Goal: Use online tool/utility: Utilize a website feature to perform a specific function

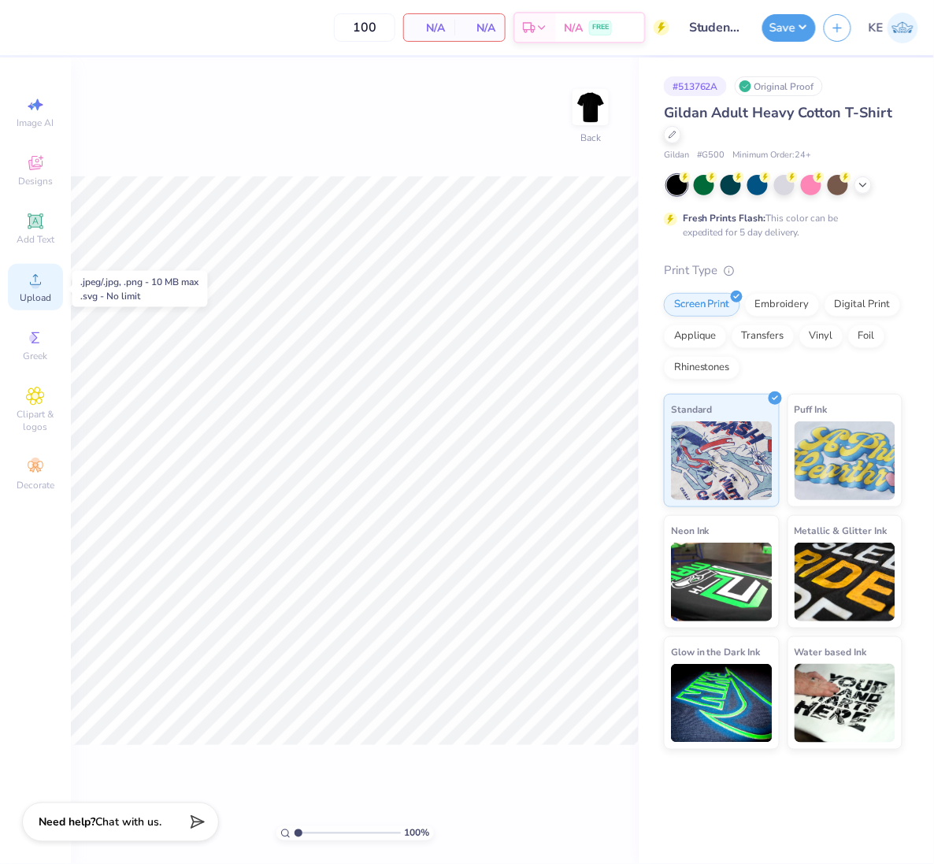
click at [42, 281] on icon at bounding box center [35, 279] width 19 height 19
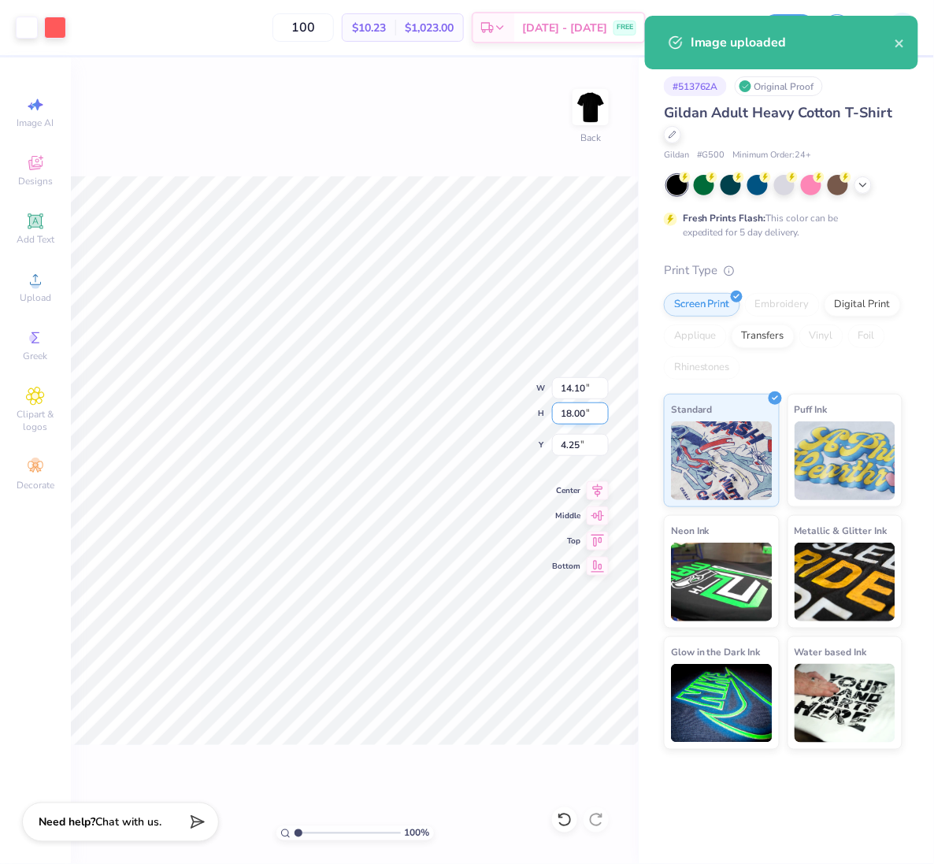
click at [575, 414] on input "18.00" at bounding box center [580, 413] width 57 height 22
type input "15"
type input "11.75"
type input "15.00"
click at [580, 384] on input "11.75" at bounding box center [580, 388] width 57 height 22
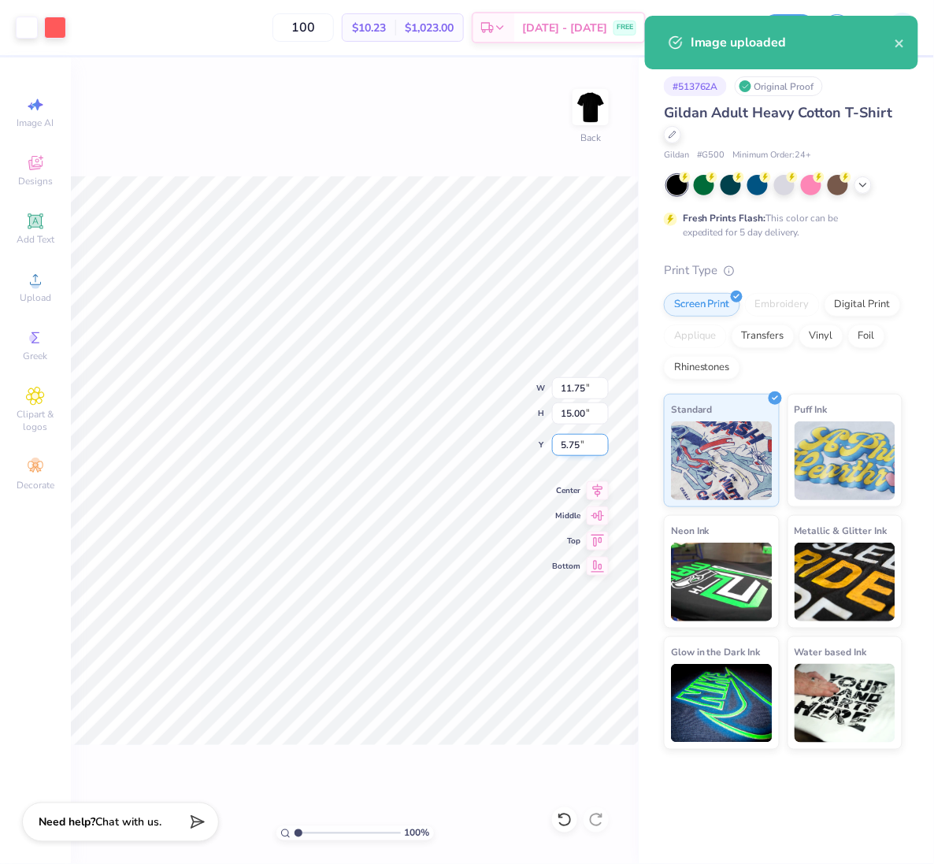
click at [571, 442] on input "5.75" at bounding box center [580, 445] width 57 height 22
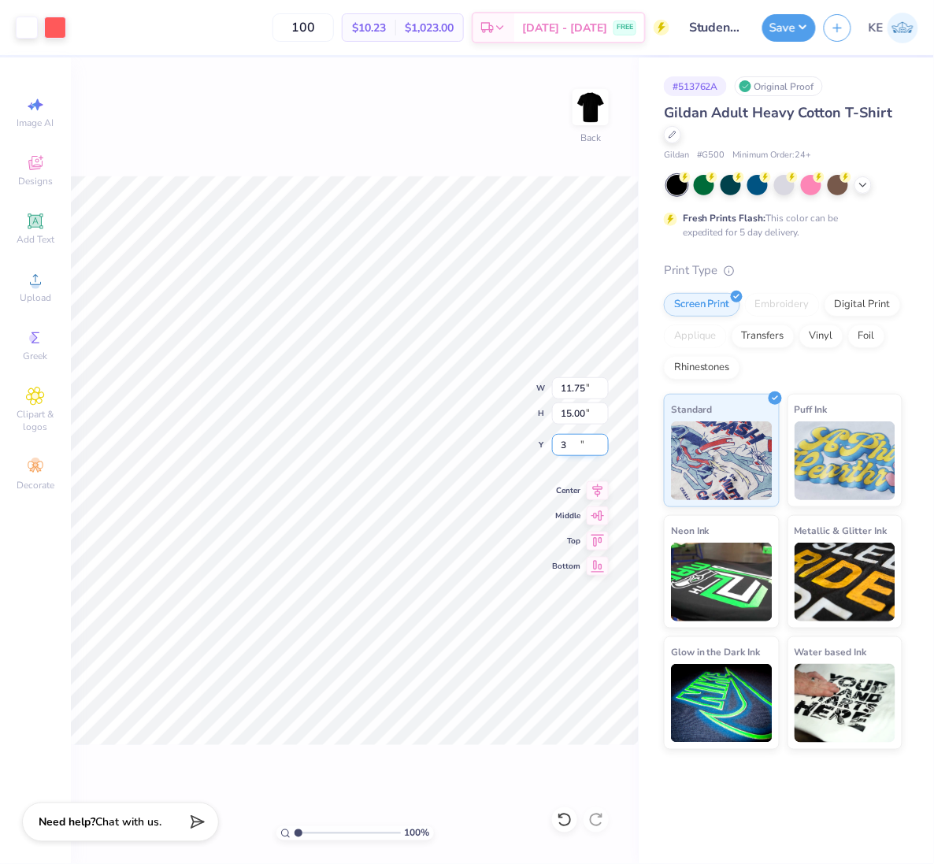
type input "3.00"
click at [591, 111] on img at bounding box center [590, 107] width 63 height 63
click at [20, 258] on div "Image AI Designs Add Text Upload Greek Clipart & logos Decorate" at bounding box center [35, 293] width 55 height 409
click at [32, 284] on circle at bounding box center [35, 284] width 9 height 9
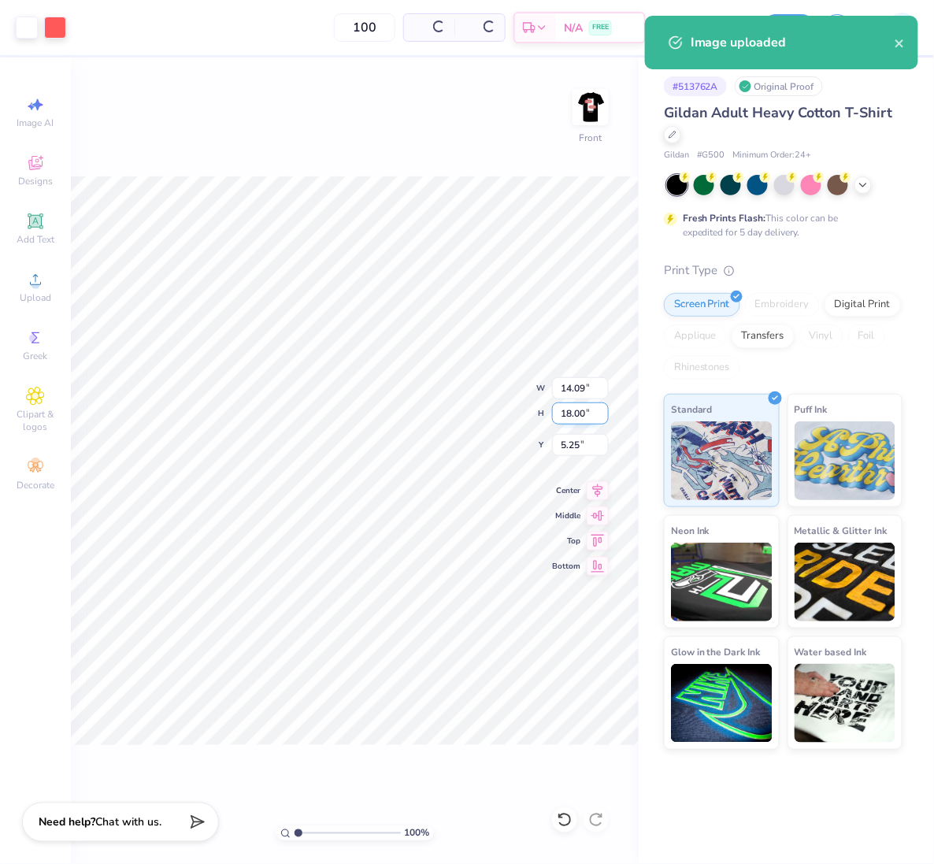
click at [587, 405] on input "18.00" at bounding box center [580, 413] width 57 height 22
type input "15"
type input "11.75"
type input "15.00"
click at [581, 445] on input "6.75" at bounding box center [580, 445] width 57 height 22
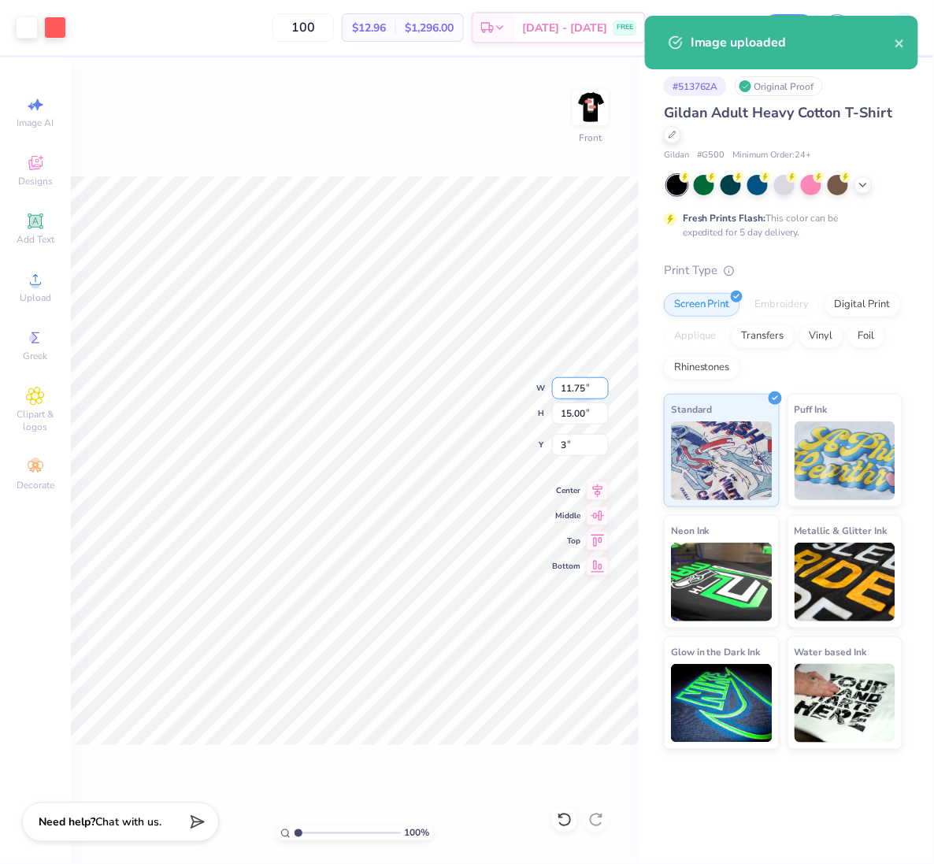
type input "3.00"
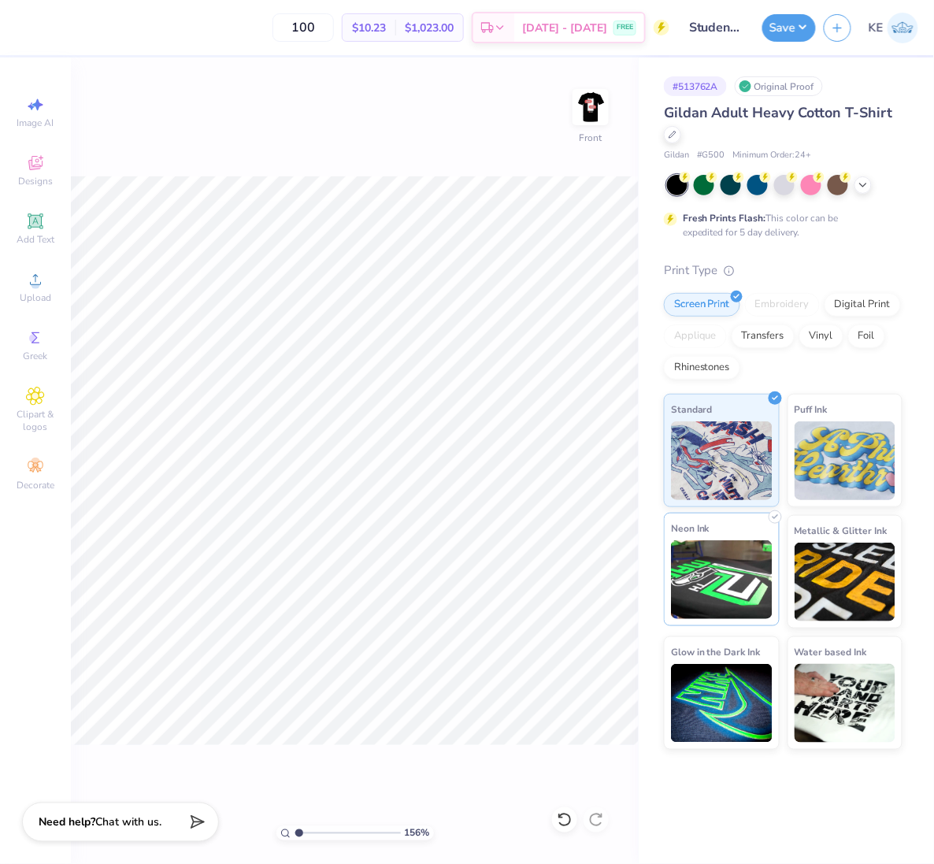
type input "1"
click at [27, 284] on icon at bounding box center [35, 279] width 19 height 19
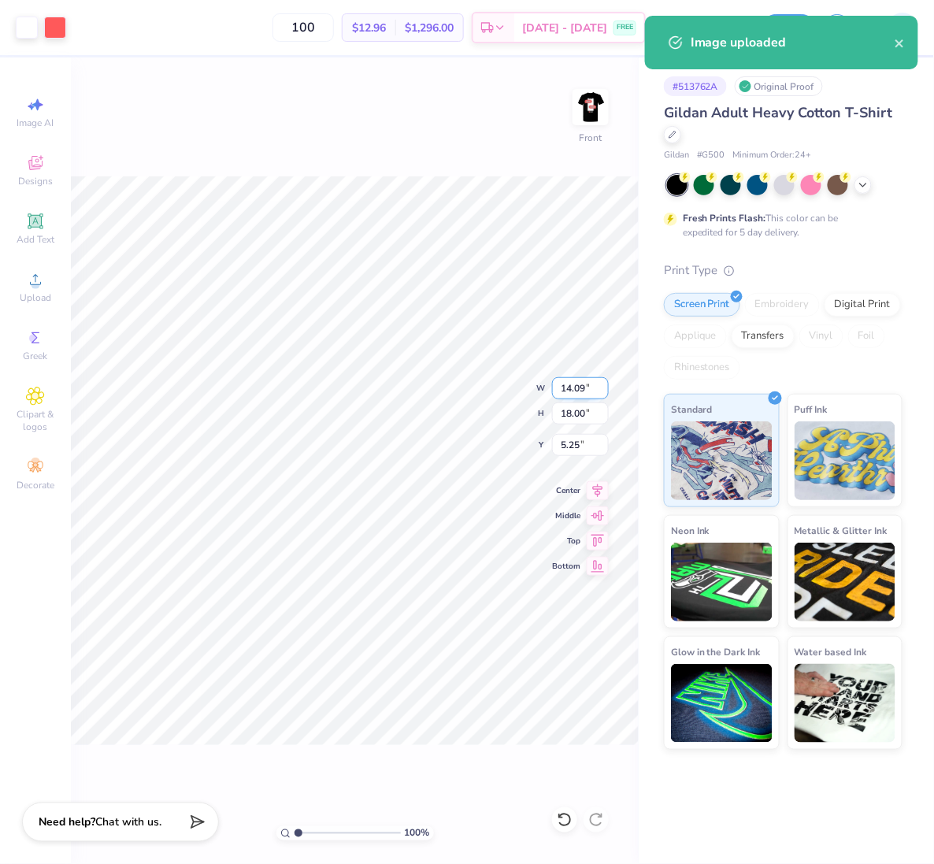
click at [575, 390] on input "14.09" at bounding box center [580, 388] width 57 height 22
click at [568, 414] on input "18.00" at bounding box center [580, 413] width 57 height 22
type input "15"
type input "11.75"
type input "15.00"
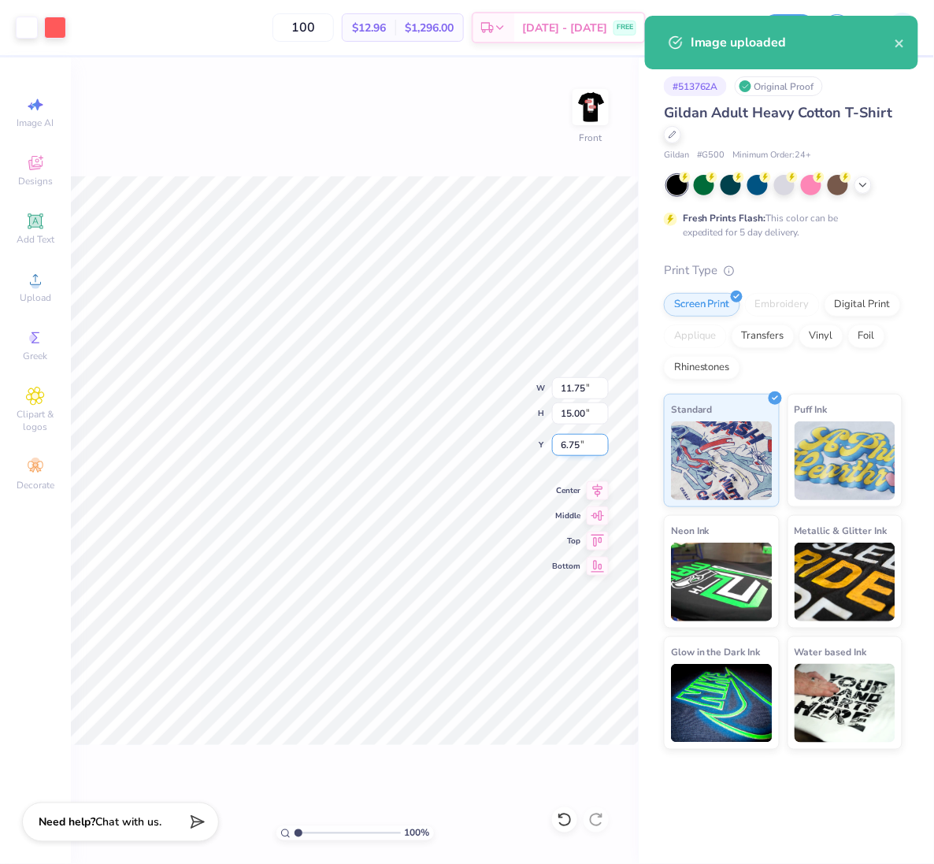
click at [568, 443] on input "6.75" at bounding box center [580, 445] width 57 height 22
type input "3.00"
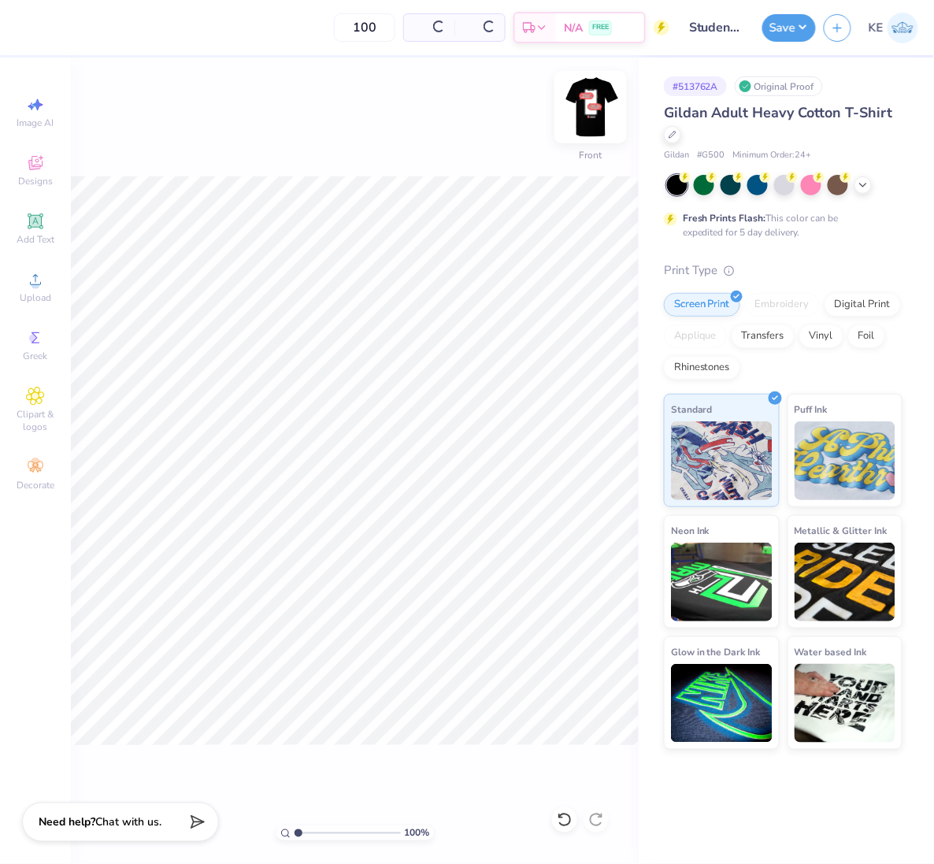
click at [594, 113] on img at bounding box center [590, 107] width 63 height 63
click at [41, 290] on div "Upload" at bounding box center [35, 287] width 55 height 46
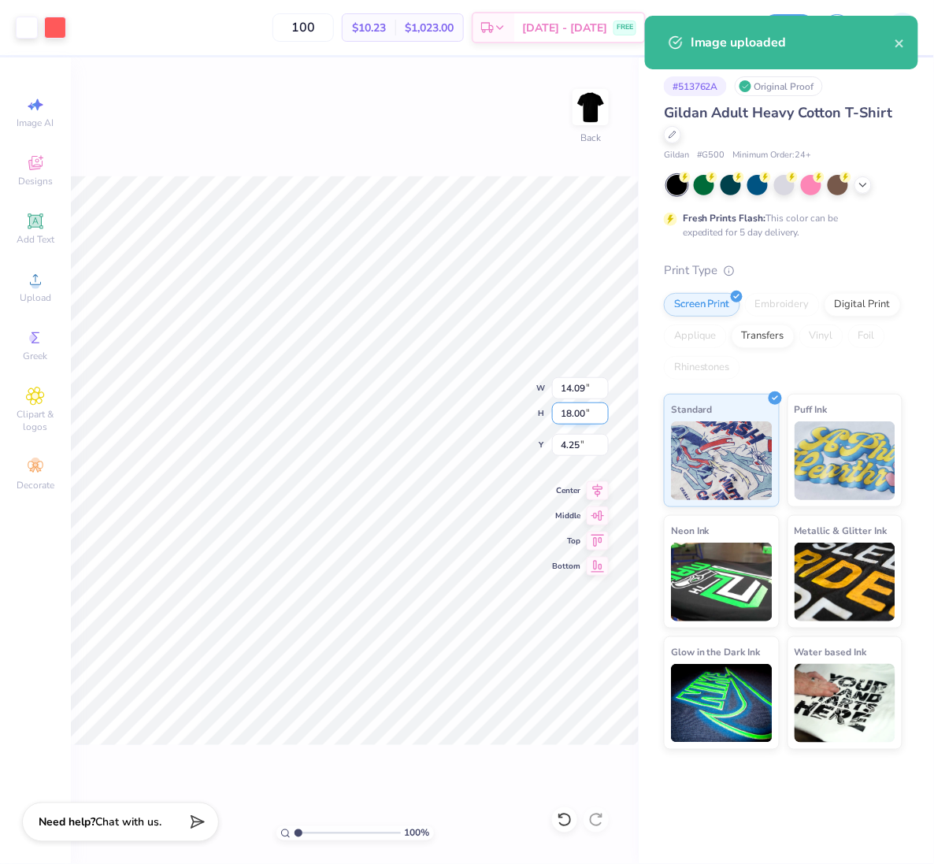
click at [569, 407] on input "18.00" at bounding box center [580, 413] width 57 height 22
type input "15"
click at [573, 442] on input "4.25" at bounding box center [580, 445] width 57 height 22
type input "11.75"
type input "15.00"
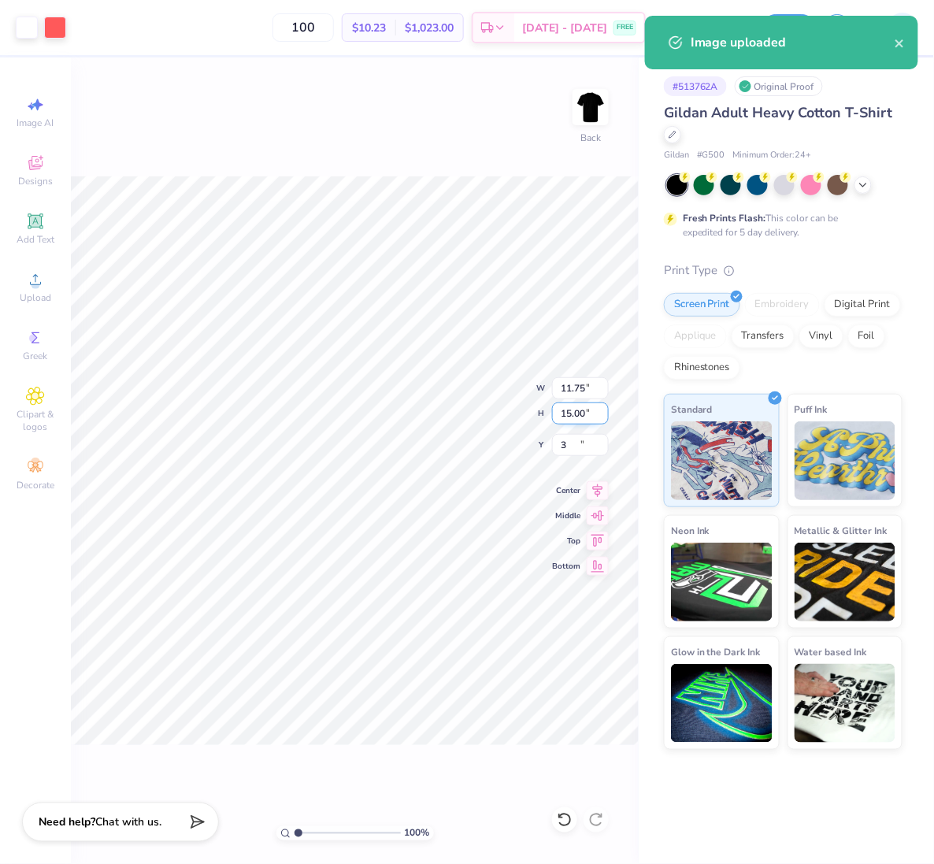
type input "3.00"
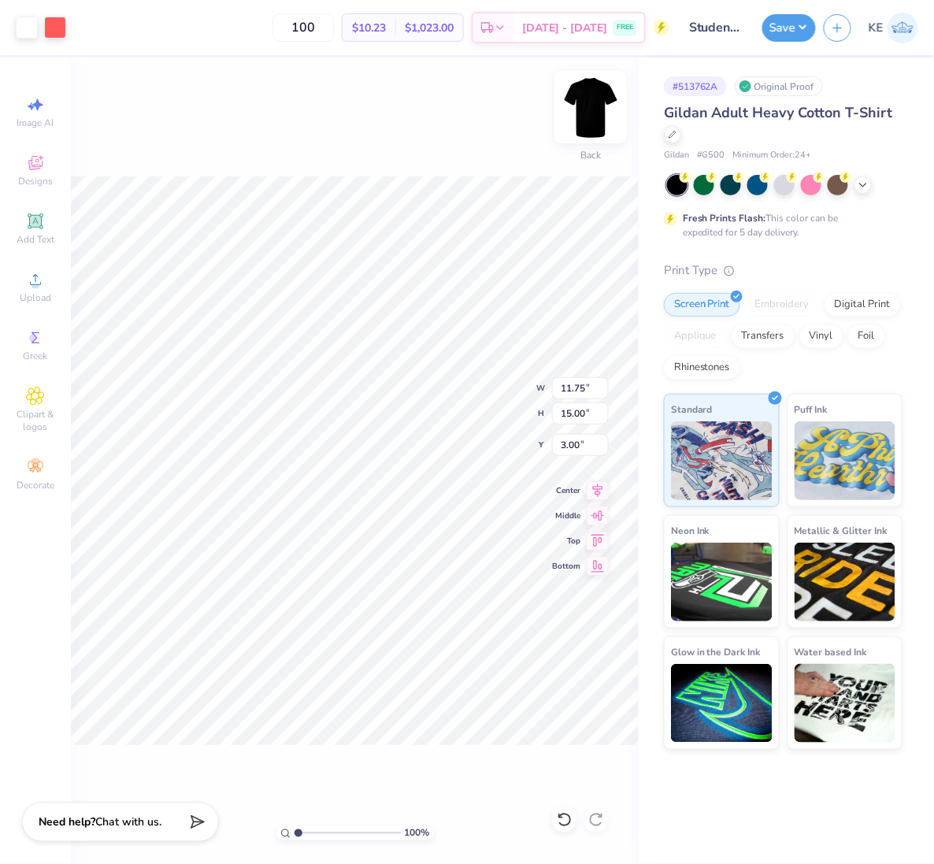
click at [584, 107] on img at bounding box center [590, 107] width 63 height 63
click at [44, 276] on icon at bounding box center [35, 279] width 19 height 19
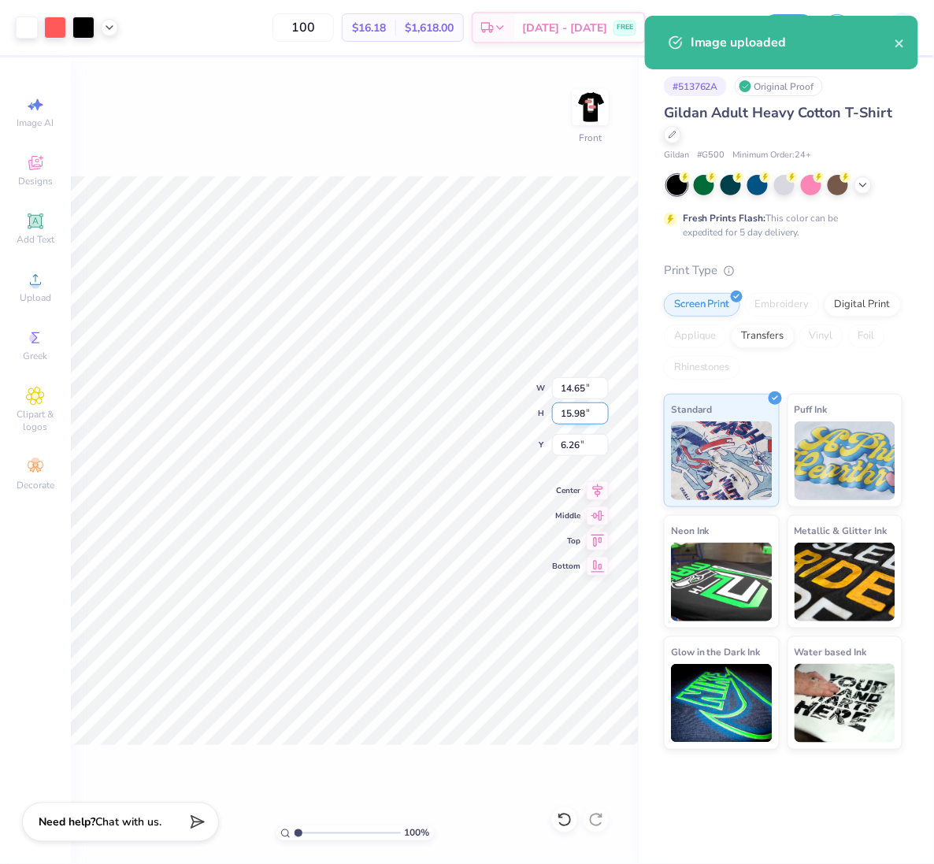
click at [568, 411] on input "15.98" at bounding box center [580, 413] width 57 height 22
type input "15"
type input "13.75"
type input "15.00"
type input "6.75"
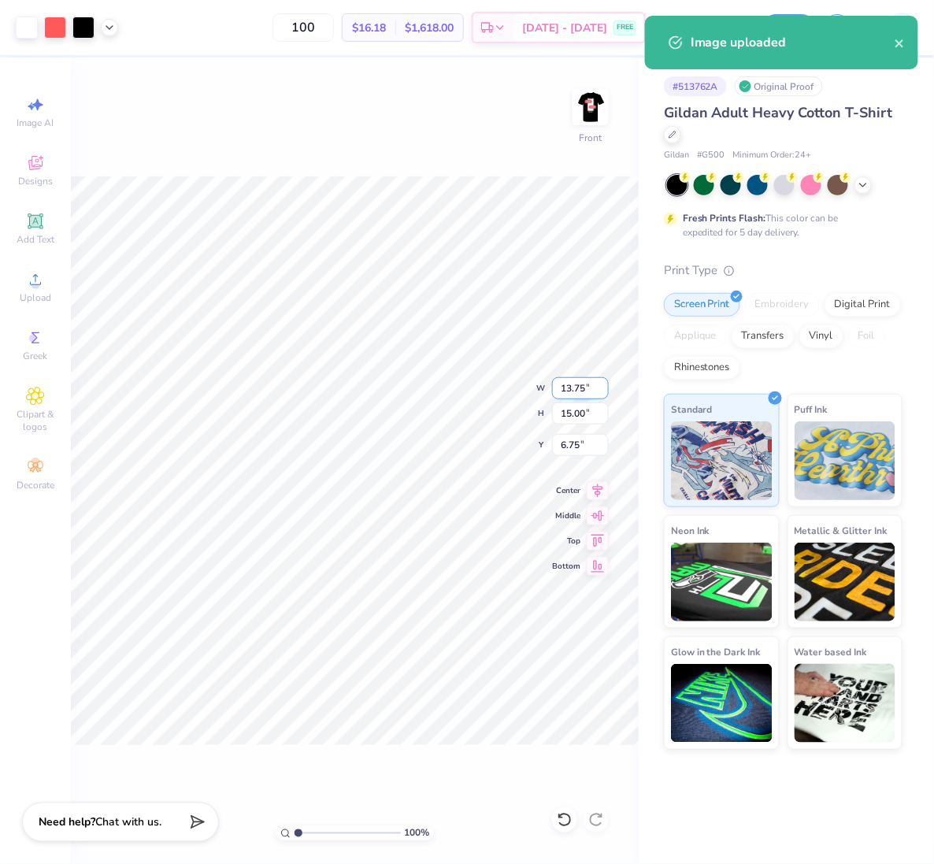
click at [577, 382] on input "13.75" at bounding box center [580, 388] width 57 height 22
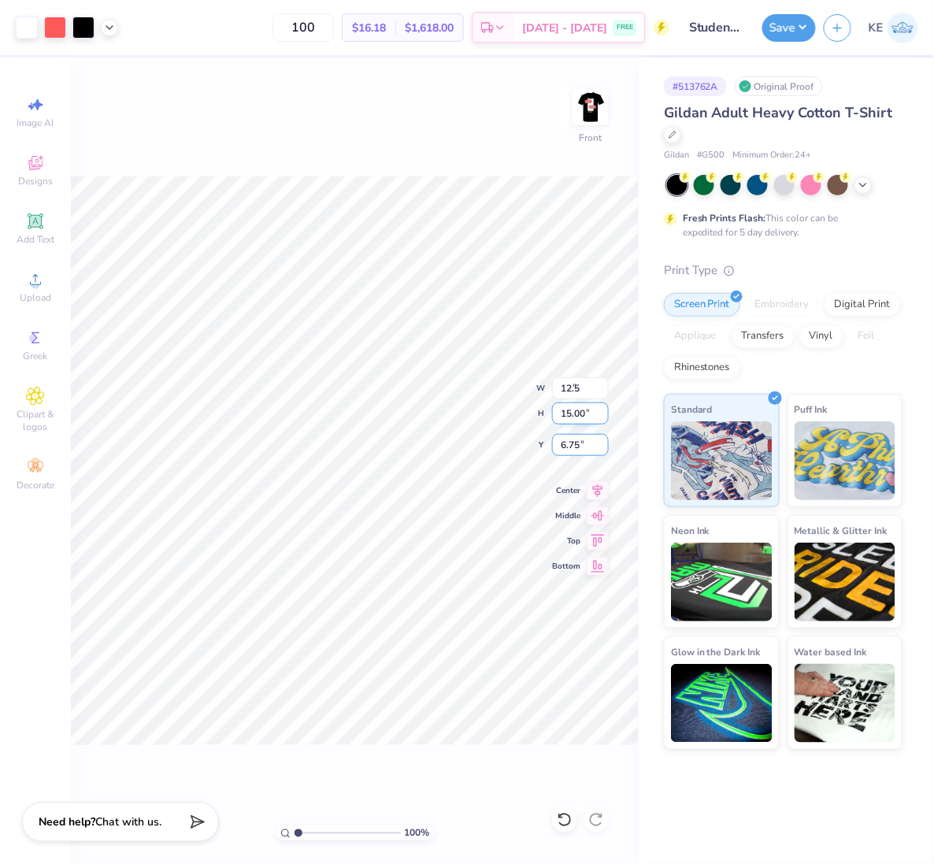
type input "12.50"
type input "13.64"
click at [579, 437] on input "3.00" at bounding box center [580, 445] width 57 height 22
type input "1"
type input "5.00"
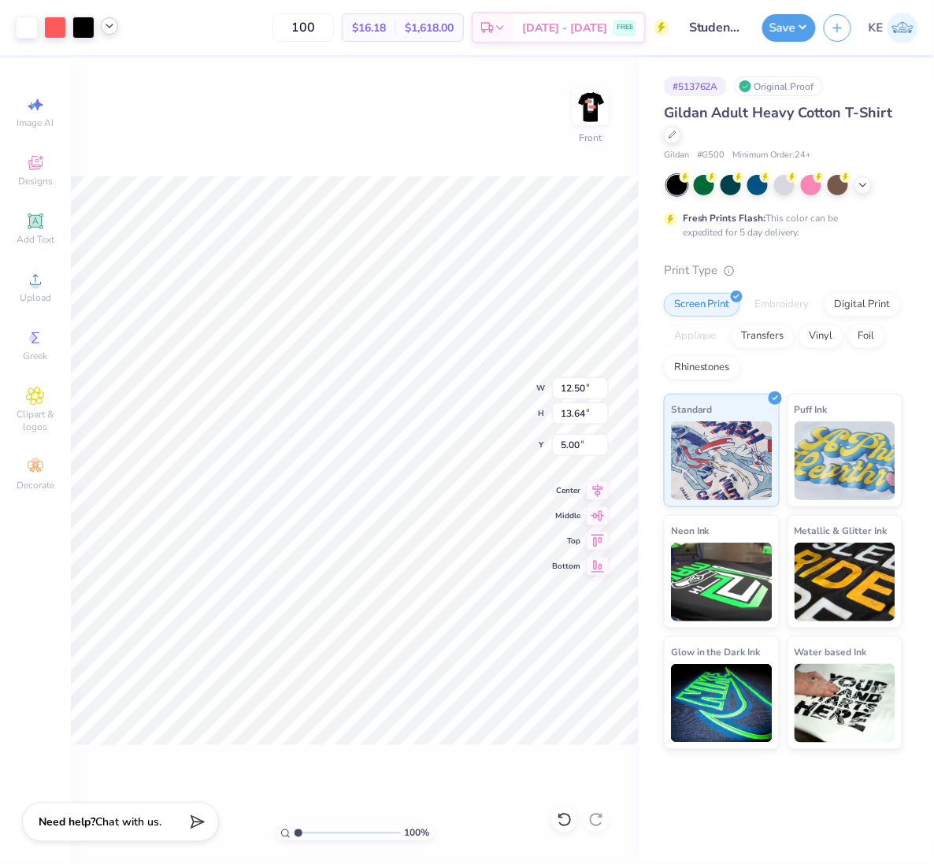
click at [112, 24] on icon at bounding box center [109, 26] width 13 height 13
click at [797, 22] on button "Save" at bounding box center [789, 26] width 54 height 28
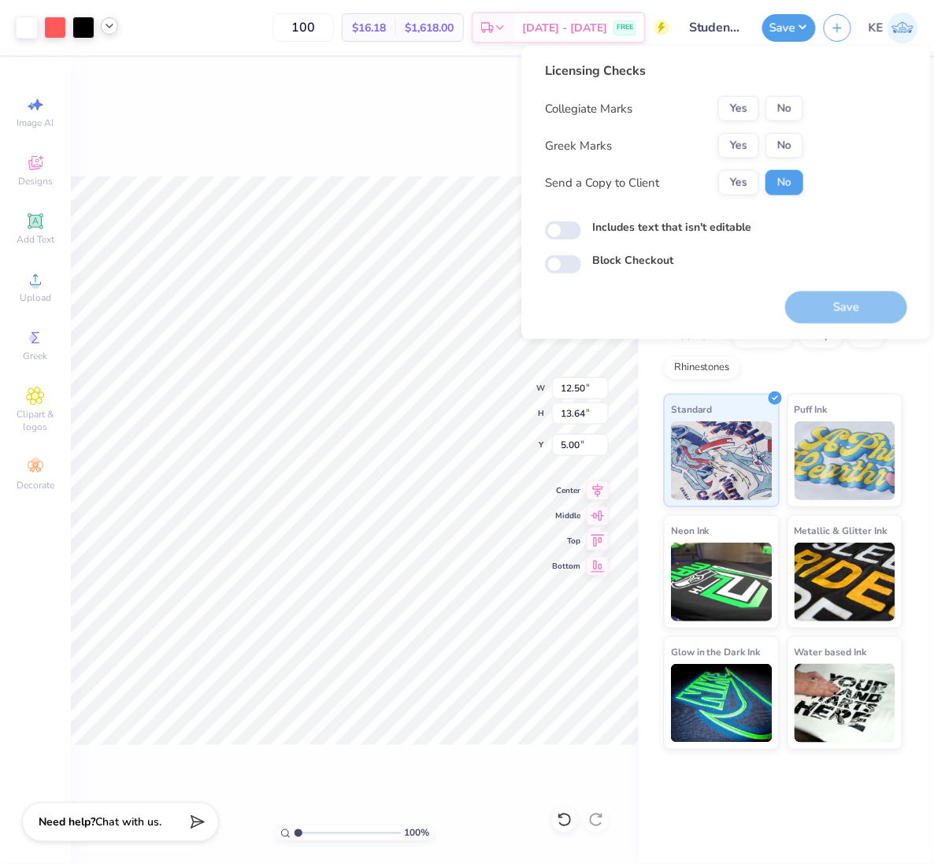
click at [776, 126] on div "Collegiate Marks Yes No Greek Marks Yes No Send a Copy to Client Yes No" at bounding box center [674, 145] width 258 height 99
click at [783, 137] on button "No" at bounding box center [784, 145] width 38 height 25
click at [790, 110] on button "No" at bounding box center [784, 108] width 38 height 25
click at [856, 305] on button "Save" at bounding box center [846, 307] width 122 height 32
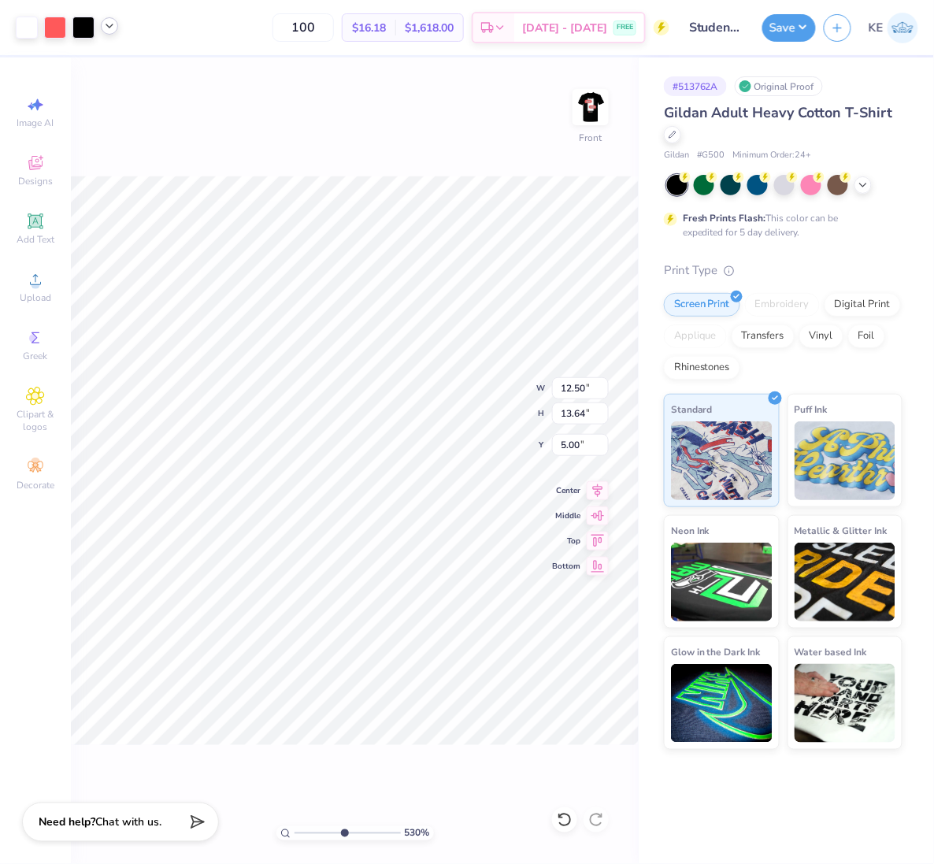
type input "10"
